Goal: Find specific page/section: Find specific page/section

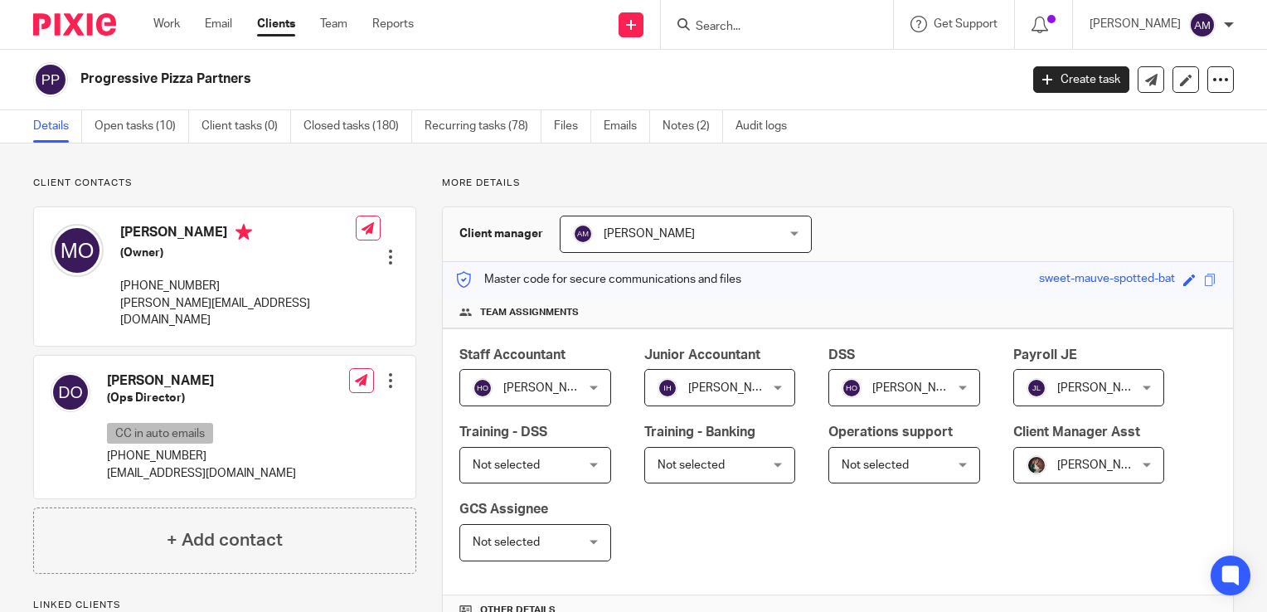
click at [755, 20] on input "Search" at bounding box center [768, 27] width 149 height 15
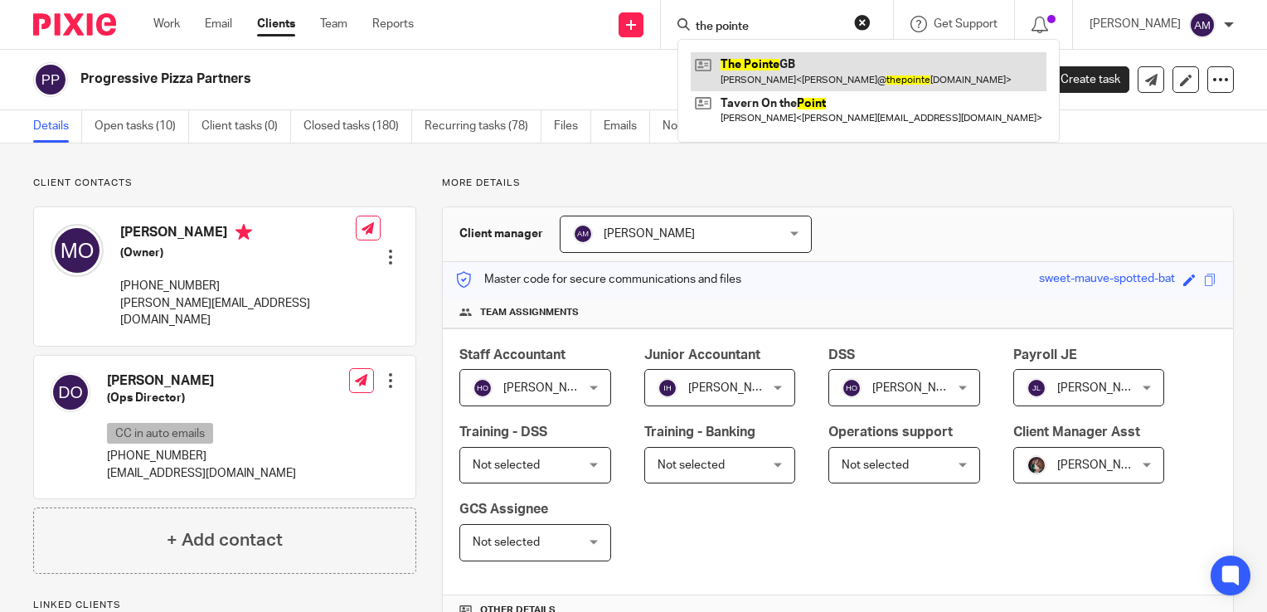
type input "the pointe"
click at [804, 77] on link at bounding box center [869, 71] width 356 height 38
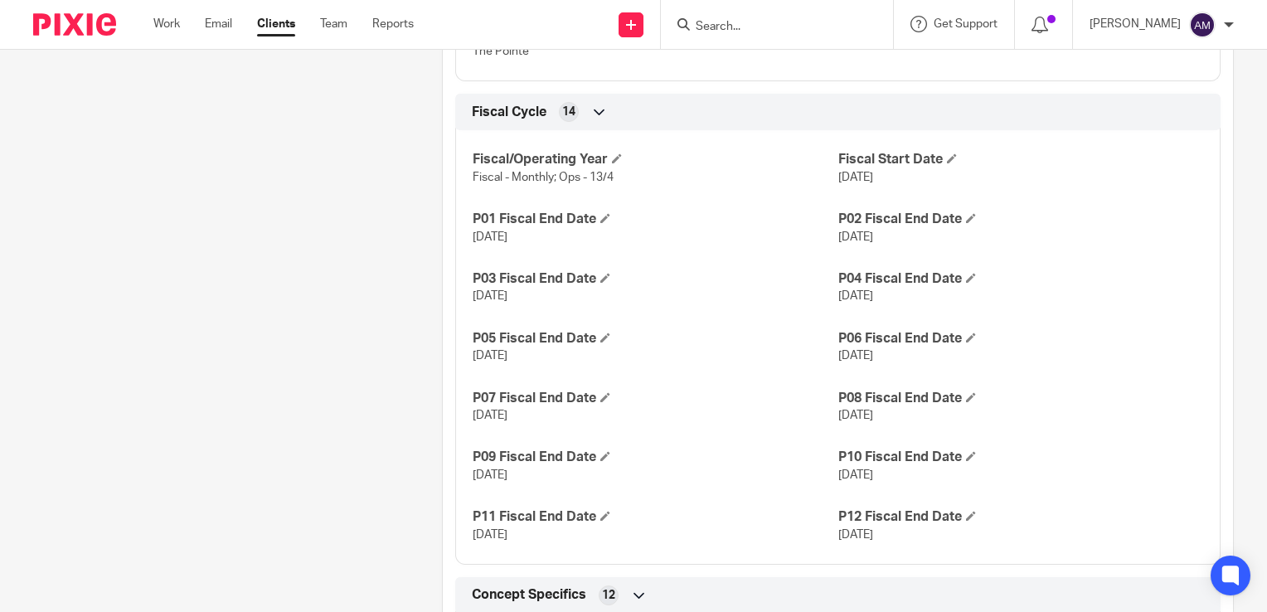
scroll to position [1023, 0]
click at [1201, 339] on div "Fiscal/Operating Year Fiscal - Monthly; Ops - 13/4 Fiscal Start Date Jan 1, 202…" at bounding box center [837, 341] width 765 height 447
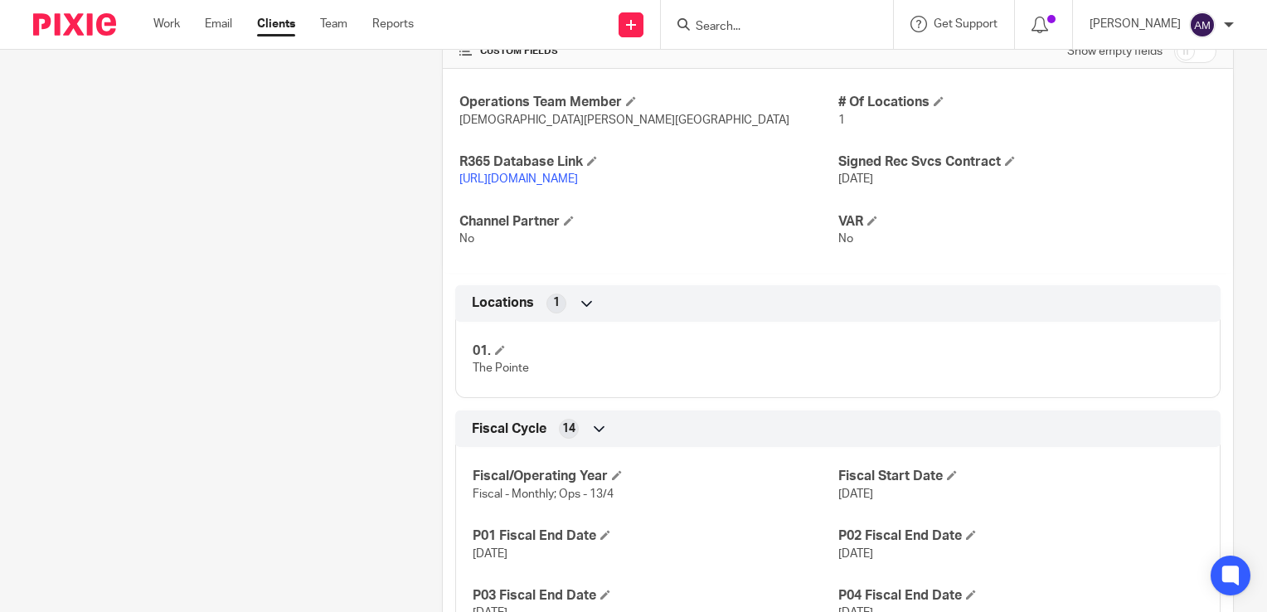
scroll to position [699, 0]
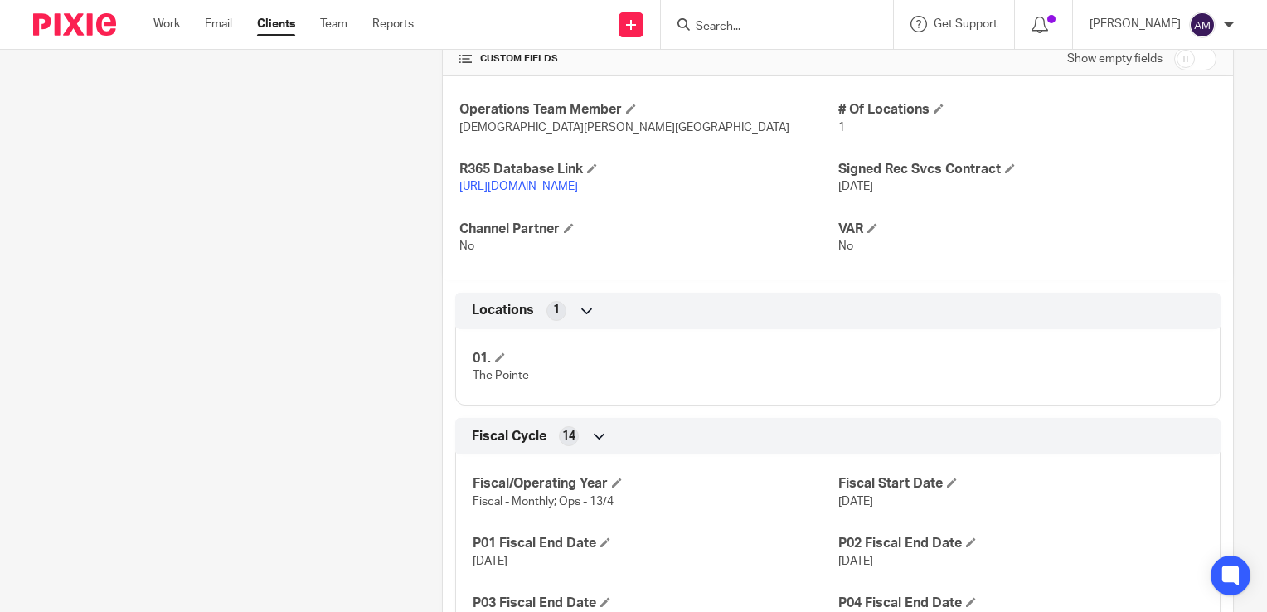
click at [250, 486] on div "Pinned note former Tracy Merriman client Unpin note Edit note Client contacts L…" at bounding box center [211, 465] width 409 height 1974
